Goal: Task Accomplishment & Management: Use online tool/utility

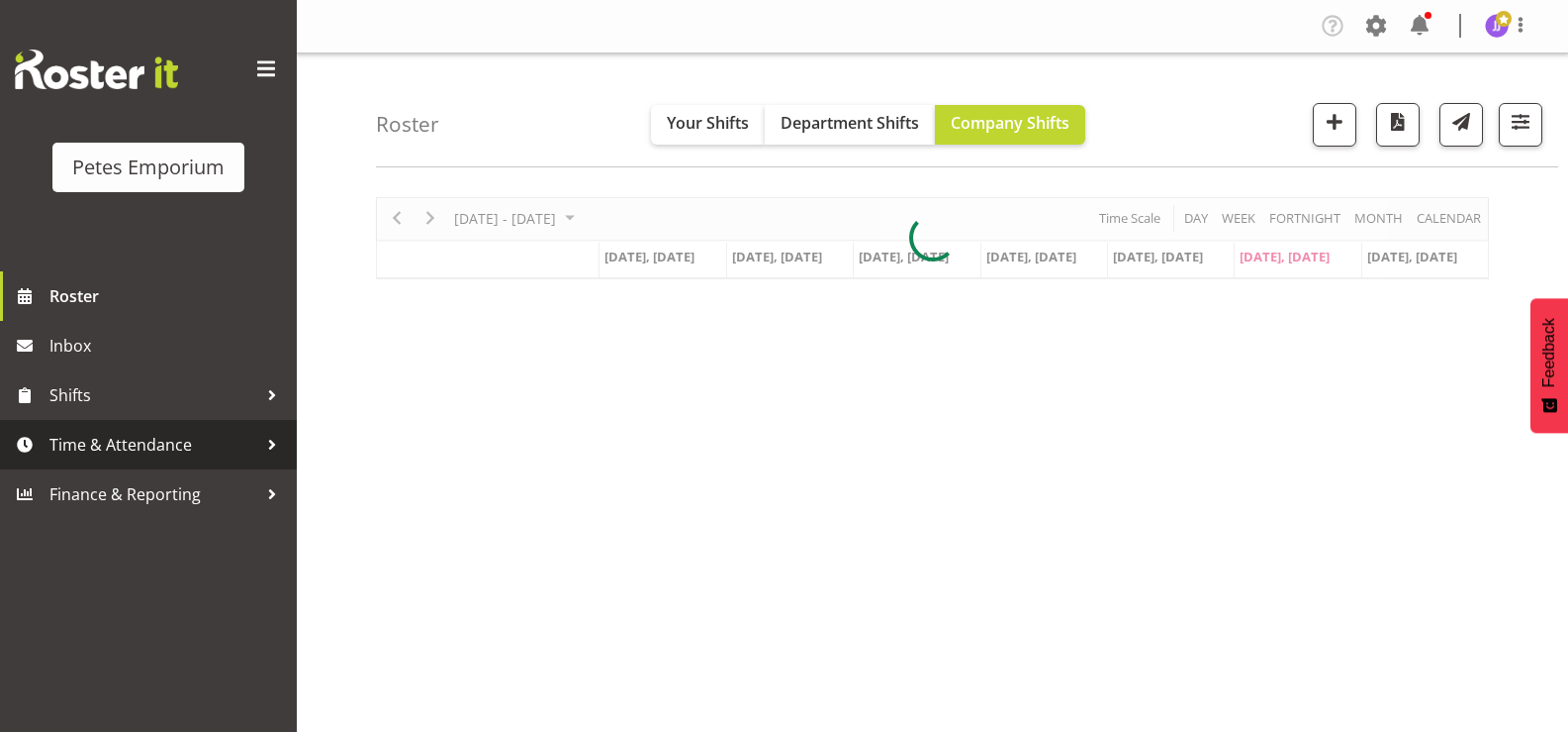
click at [147, 450] on span "Time & Attendance" at bounding box center [153, 445] width 208 height 30
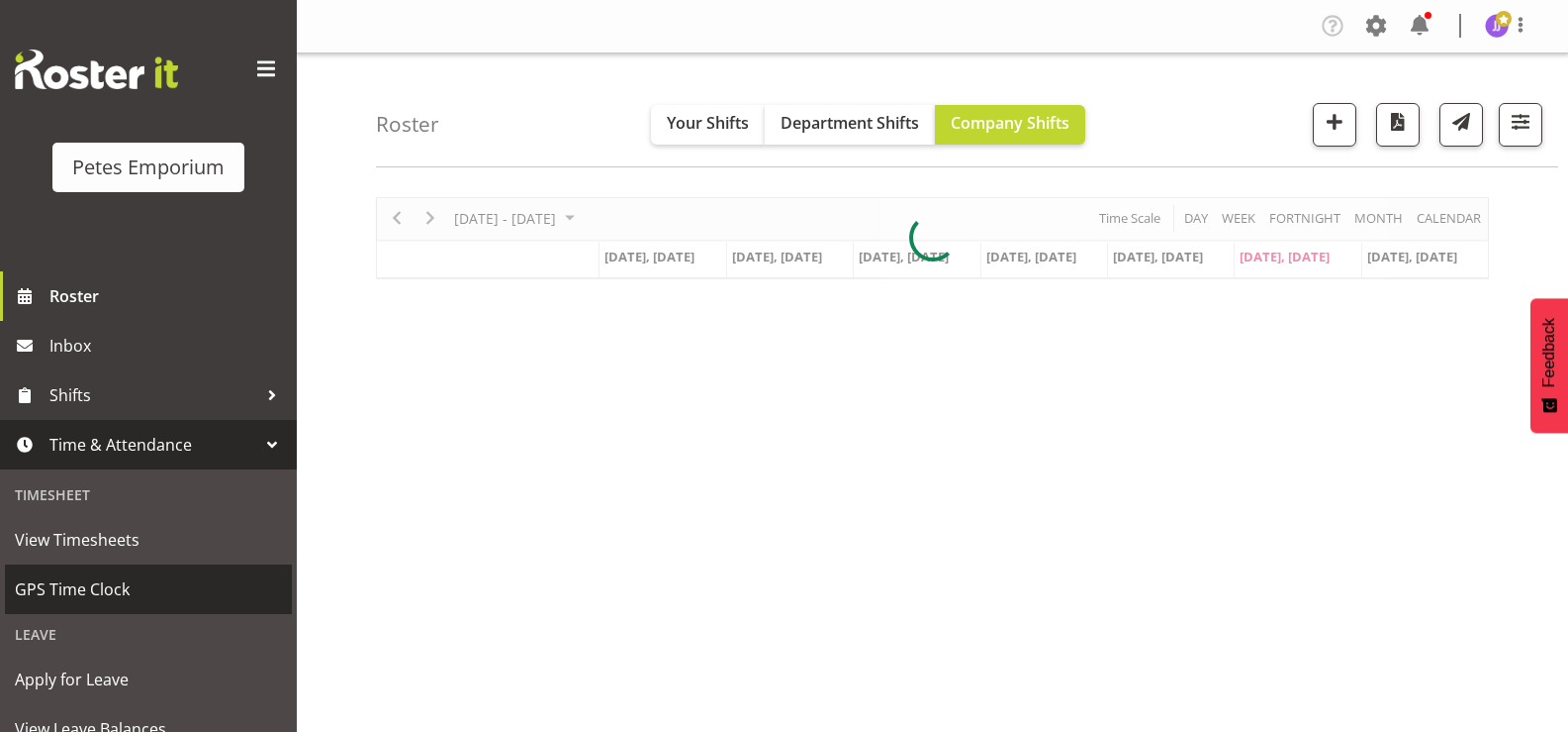
click at [111, 589] on span "GPS Time Clock" at bounding box center [148, 589] width 267 height 30
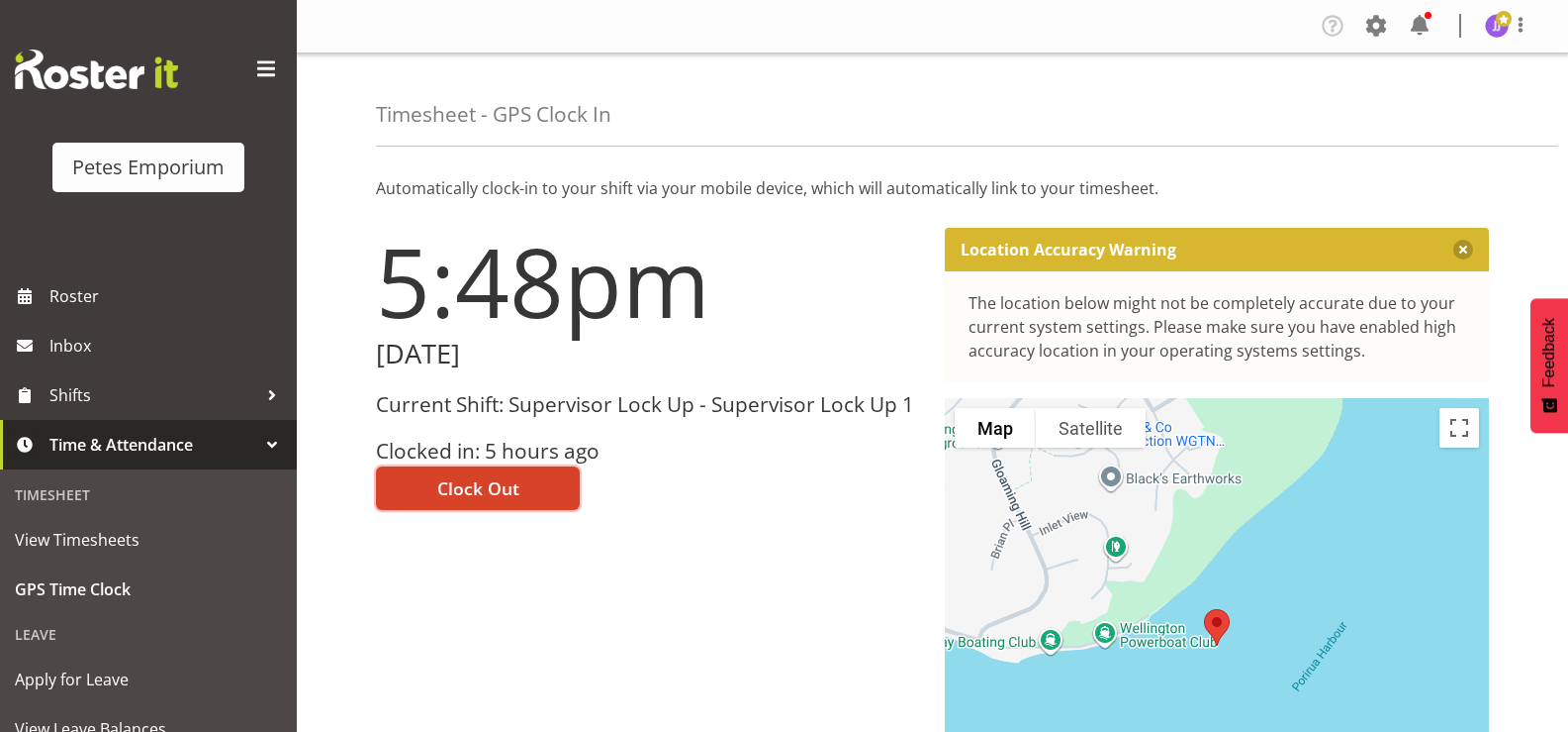
click at [450, 485] on span "Clock Out" at bounding box center [478, 488] width 82 height 26
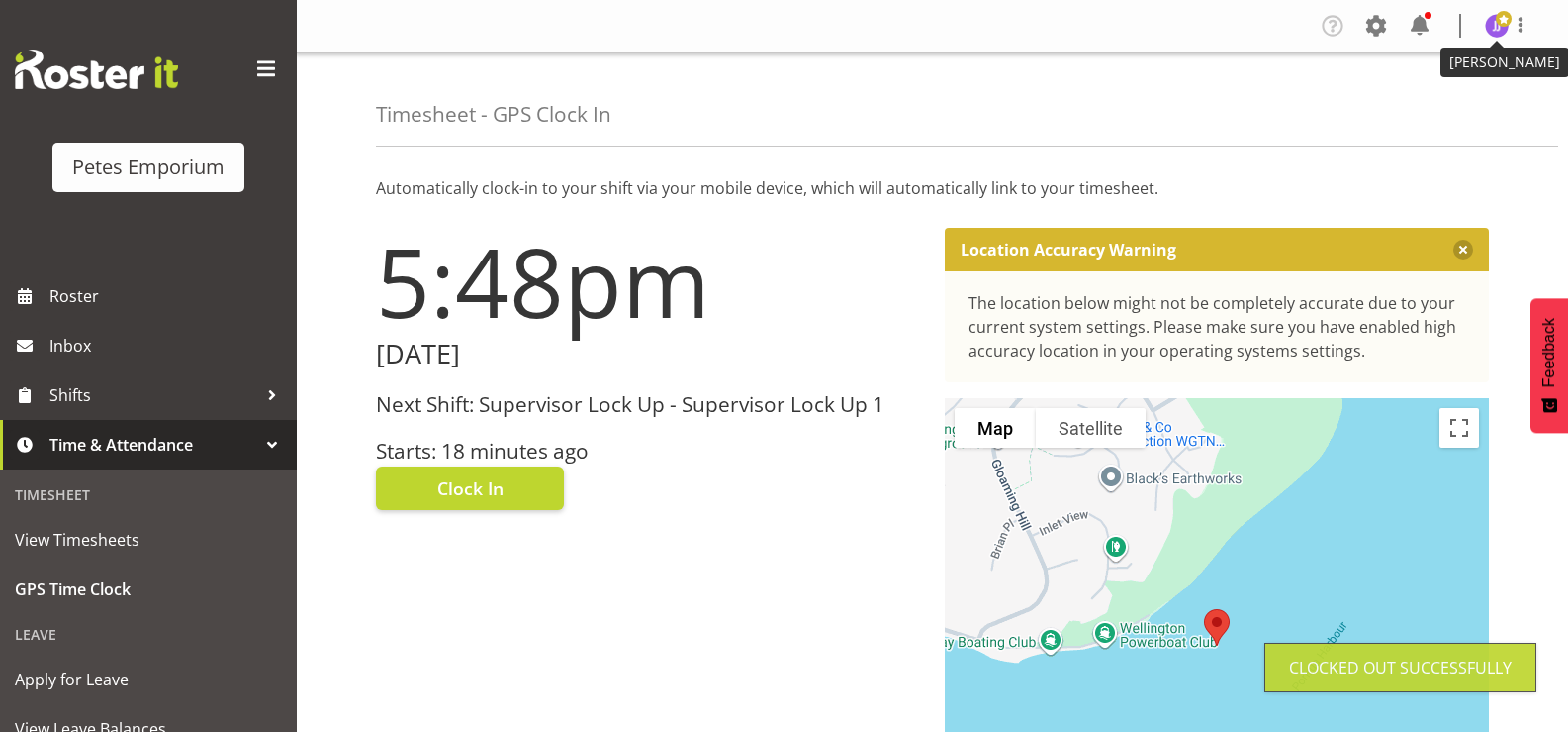
click at [1501, 25] on span at bounding box center [1504, 19] width 16 height 16
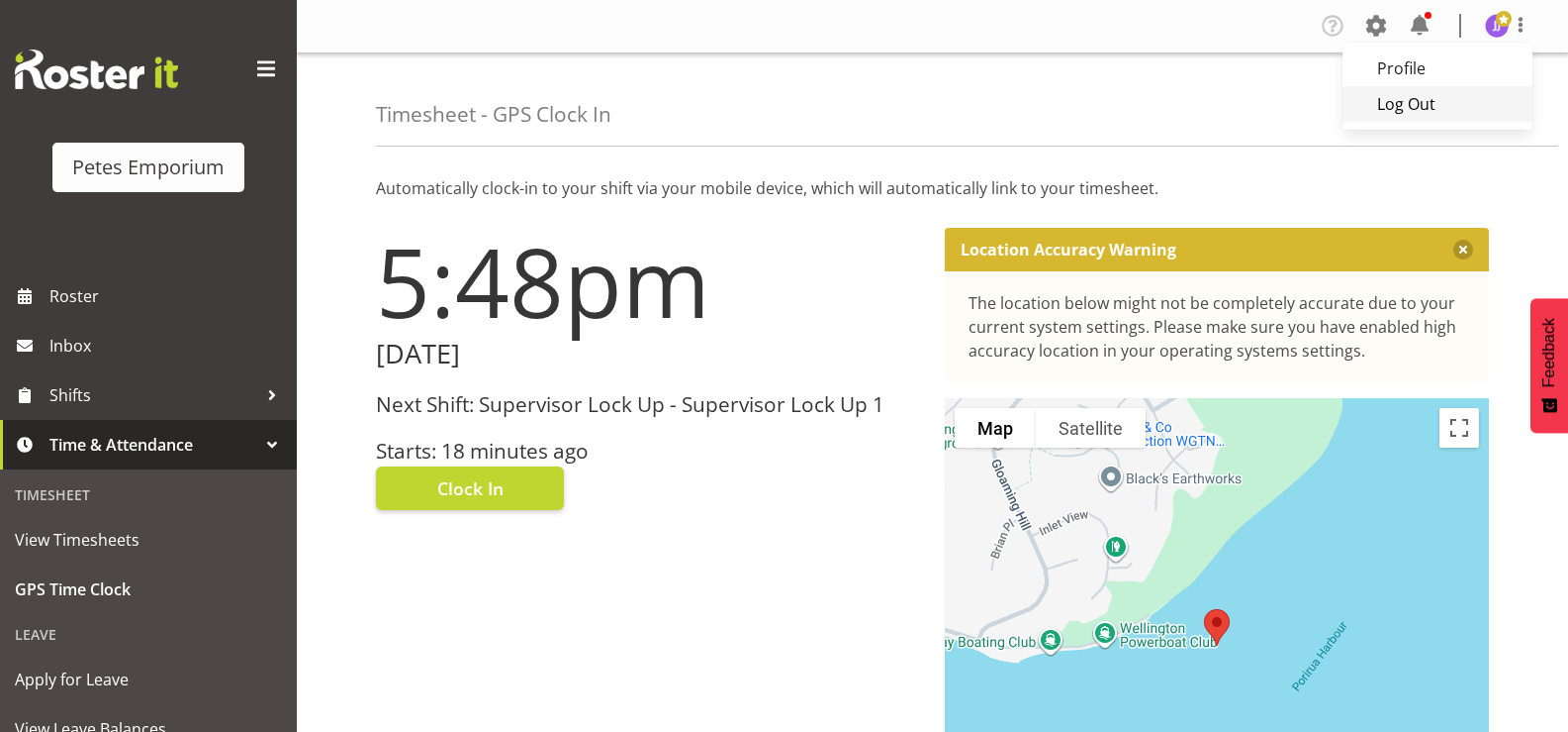
click at [1421, 99] on link "Log Out" at bounding box center [1437, 104] width 190 height 36
